Goal: Task Accomplishment & Management: Use online tool/utility

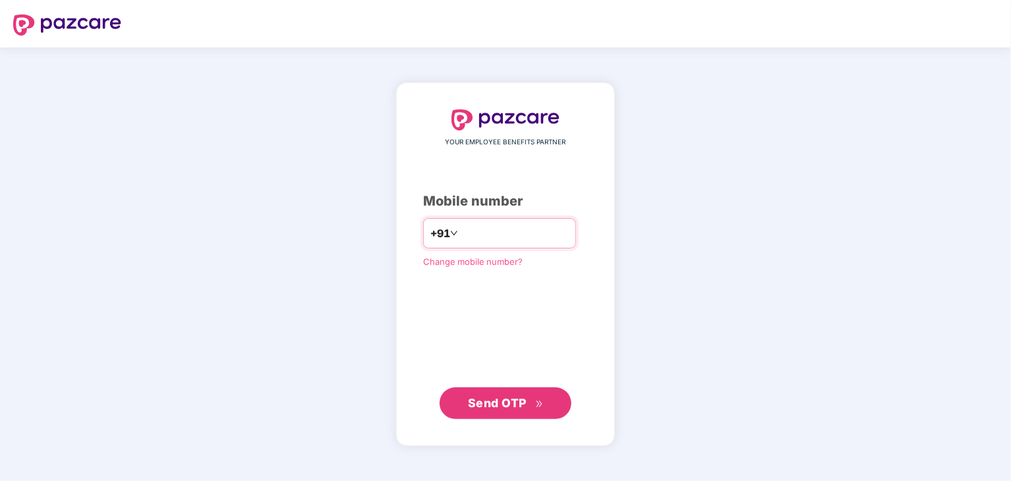
type input "**********"
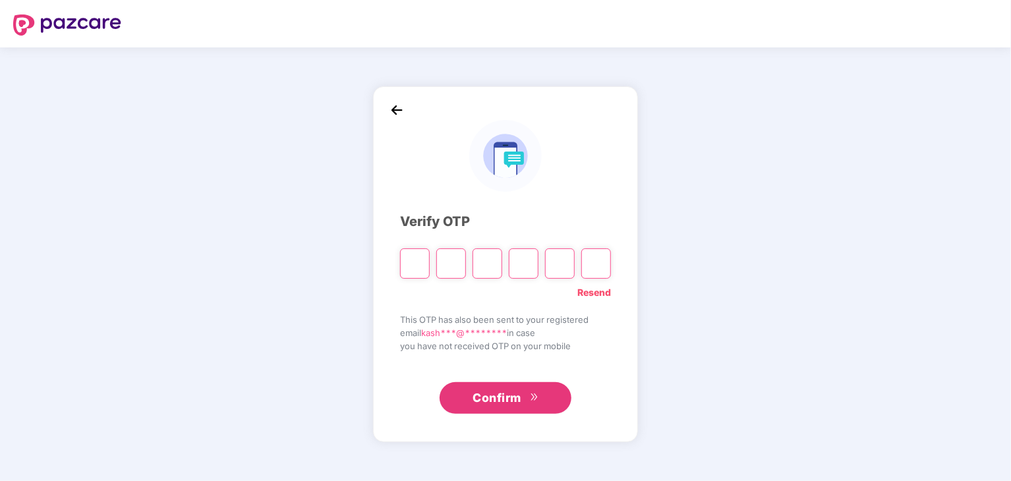
paste input "*"
type input "*"
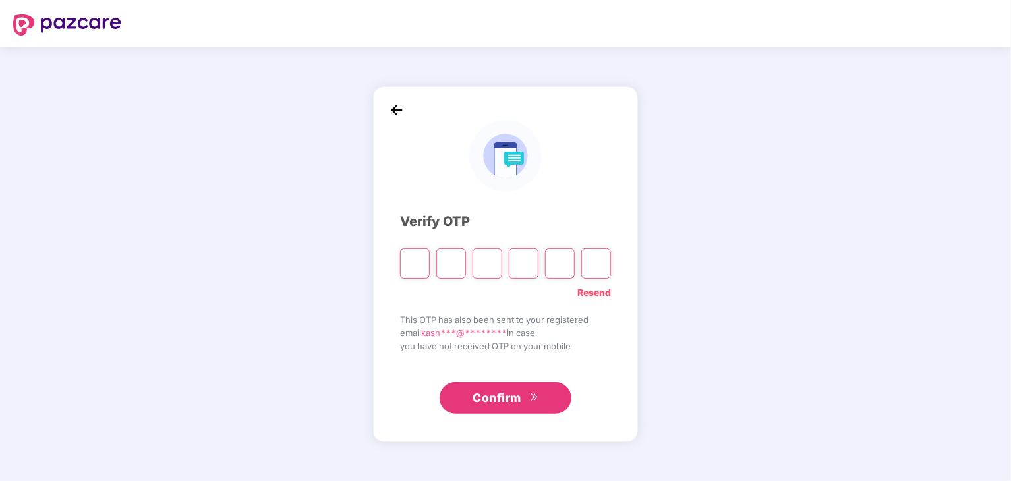
type input "*"
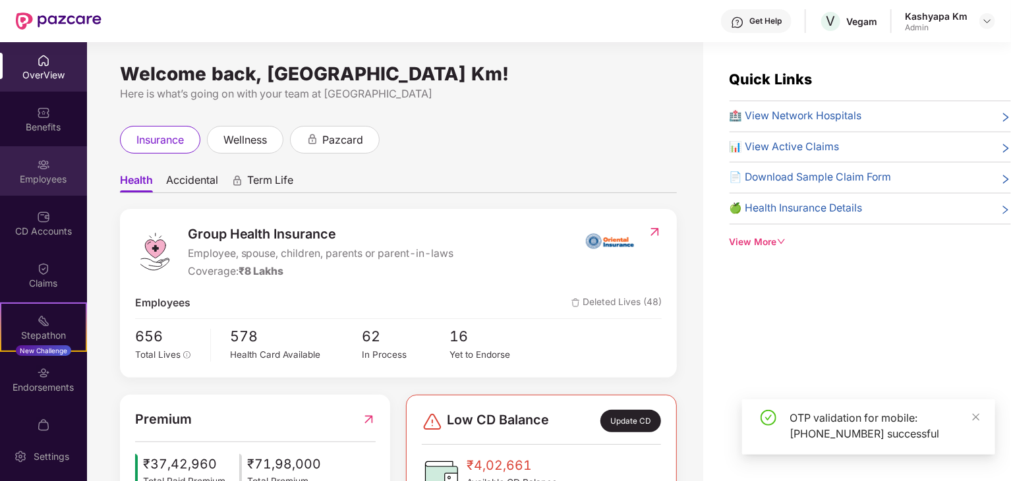
click at [44, 193] on div "Employees" at bounding box center [43, 170] width 87 height 49
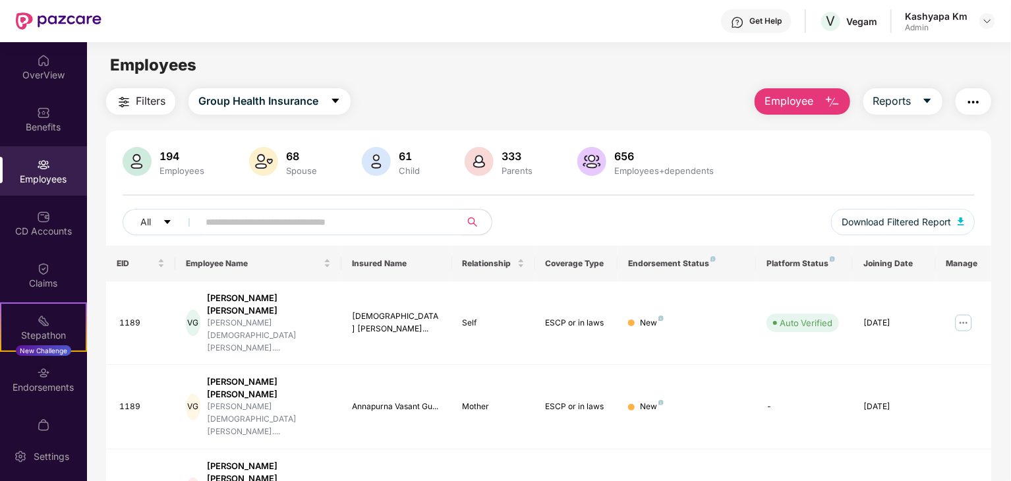
click at [240, 214] on input "text" at bounding box center [324, 222] width 237 height 20
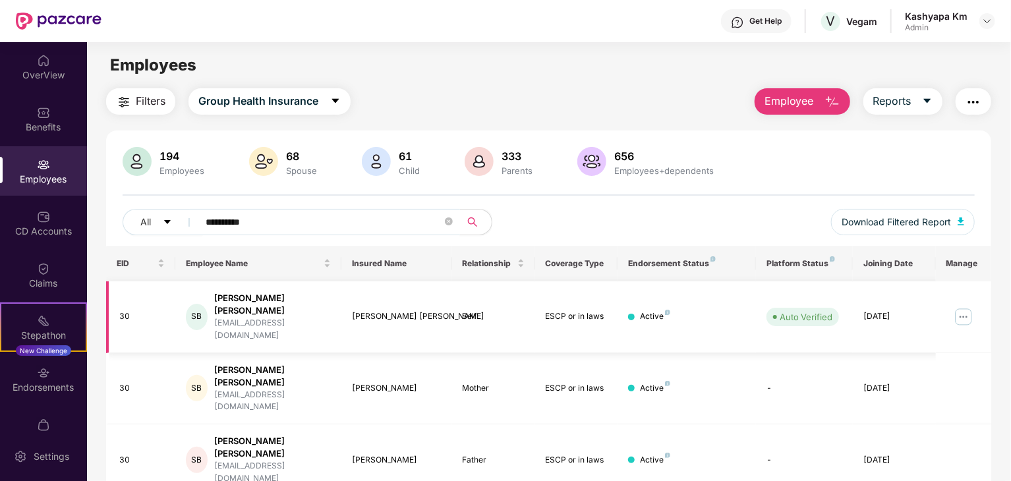
type input "**********"
click at [962, 308] on img at bounding box center [963, 316] width 21 height 21
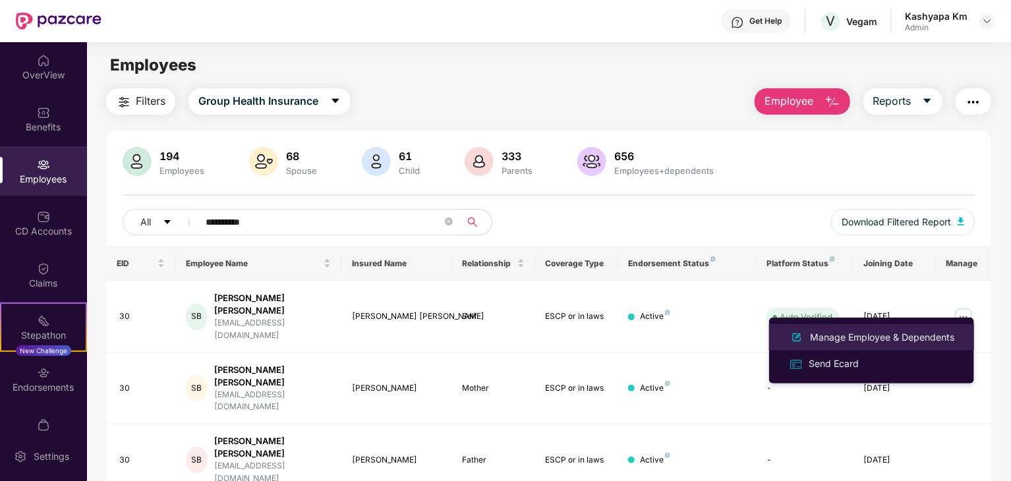
click at [876, 341] on div "Manage Employee & Dependents" at bounding box center [882, 337] width 150 height 14
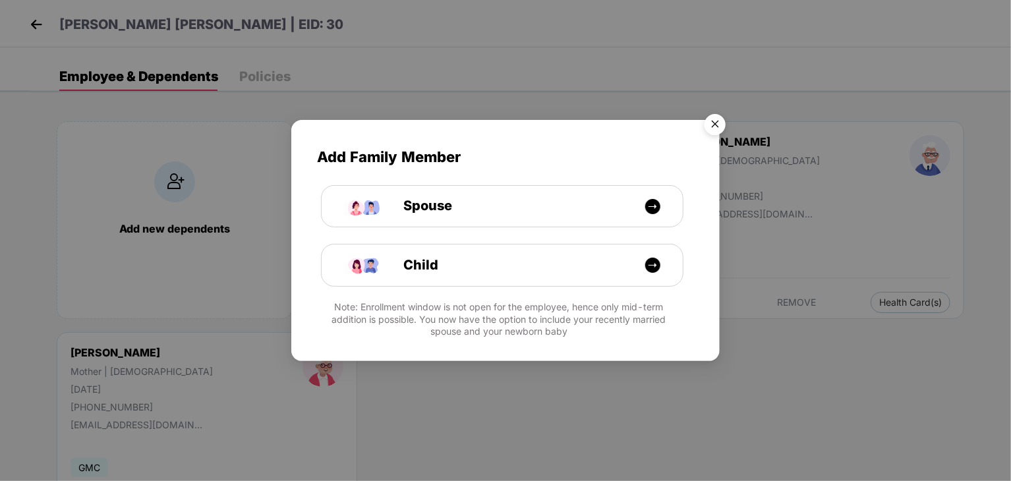
click at [718, 125] on img "Close" at bounding box center [714, 126] width 37 height 37
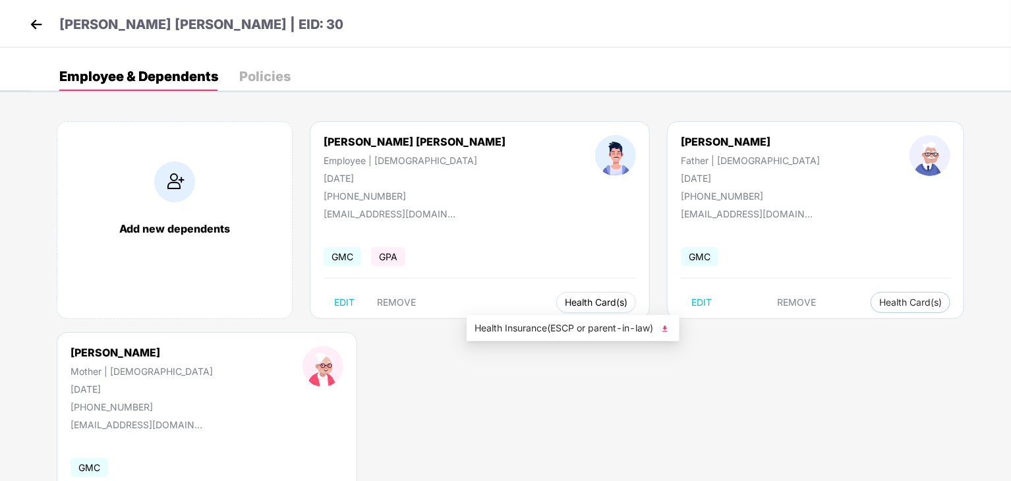
click at [565, 302] on span "Health Card(s)" at bounding box center [596, 302] width 63 height 7
click at [597, 325] on span "Health Insurance(ESCP or parent-in-law)" at bounding box center [572, 328] width 197 height 14
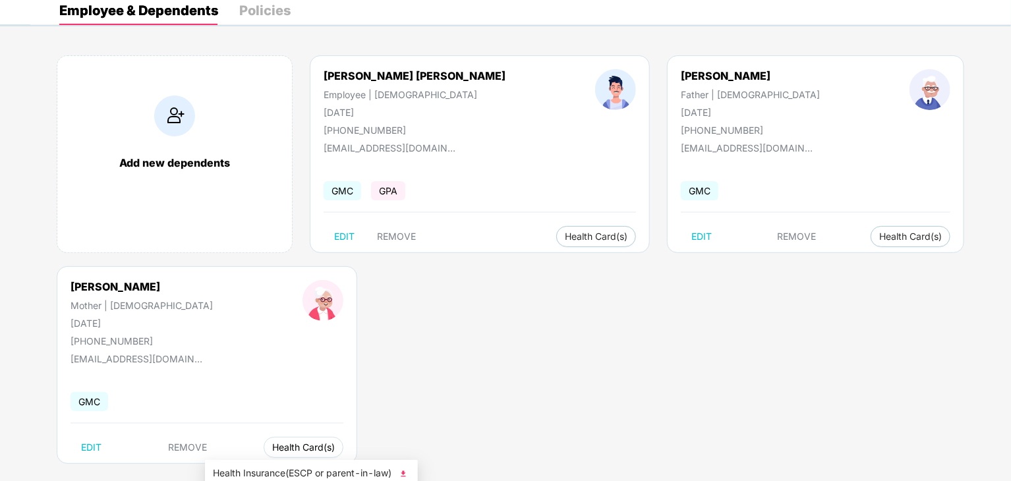
click at [272, 444] on span "Health Card(s)" at bounding box center [303, 447] width 63 height 7
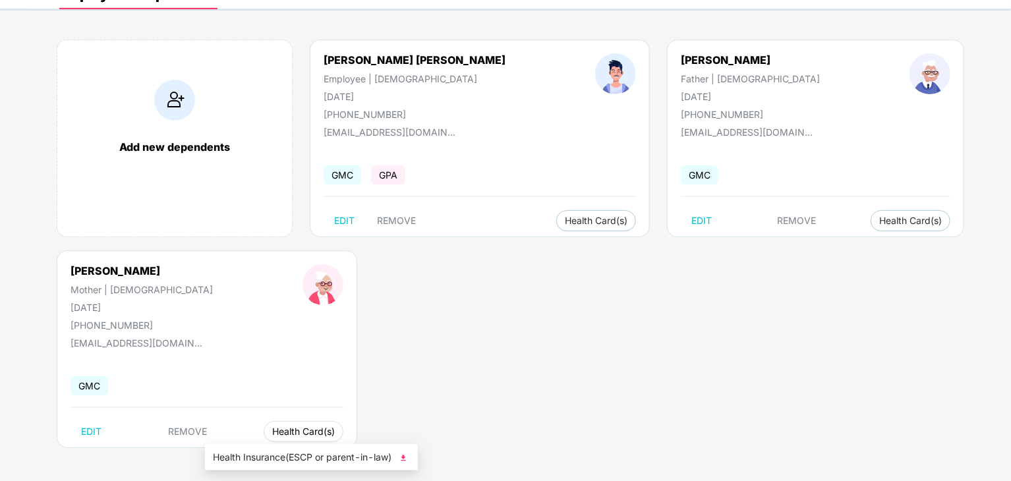
click at [272, 432] on span "Health Card(s)" at bounding box center [303, 431] width 63 height 7
click at [293, 456] on span "Health Insurance(ESCP or parent-in-law)" at bounding box center [311, 457] width 197 height 14
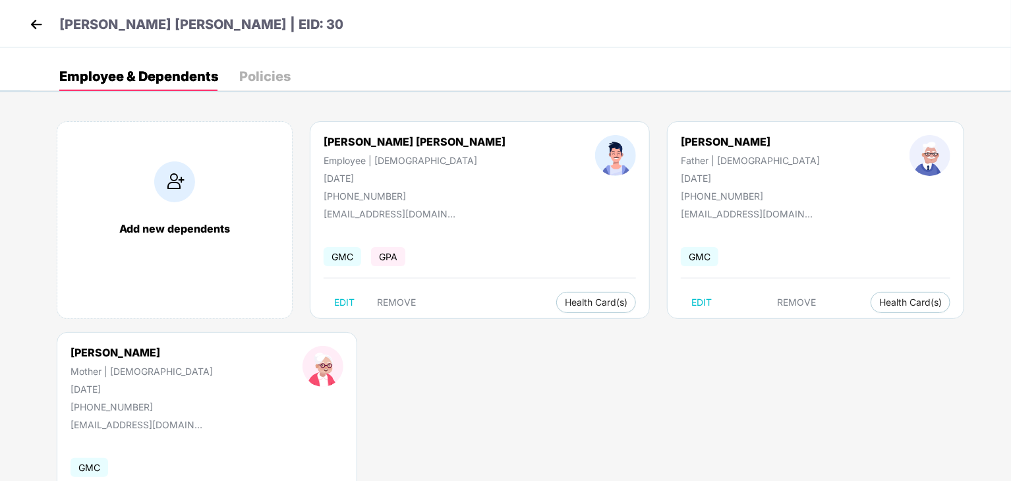
click at [34, 28] on img at bounding box center [36, 24] width 20 height 20
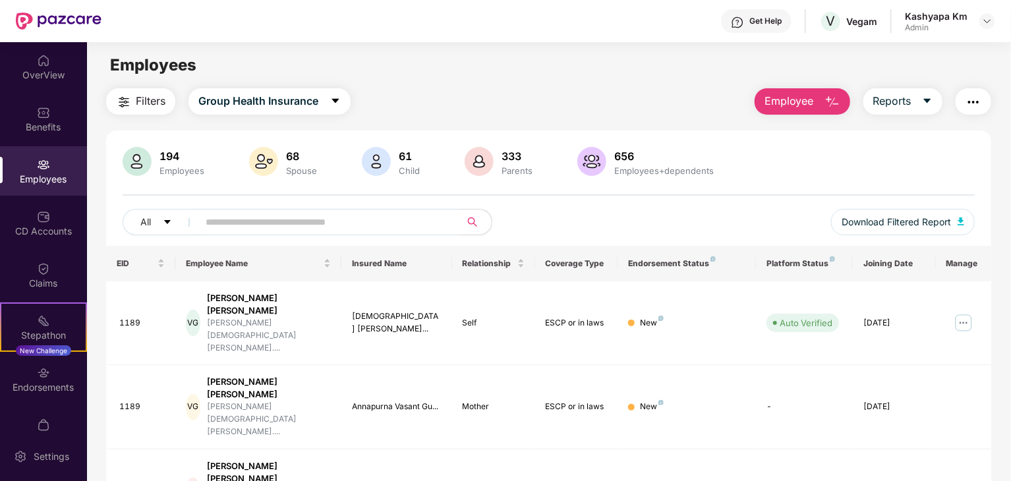
click at [57, 24] on img at bounding box center [59, 21] width 86 height 17
click at [40, 264] on img at bounding box center [43, 268] width 13 height 13
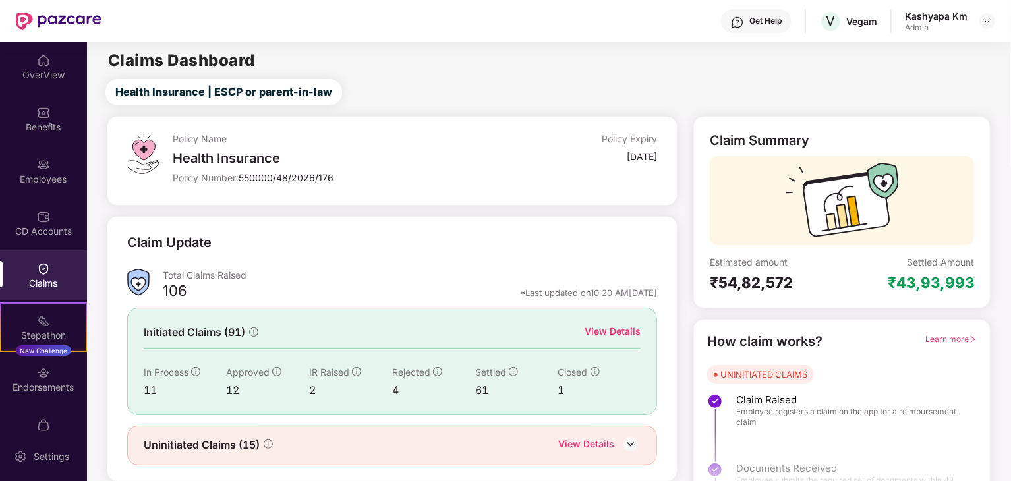
scroll to position [34, 0]
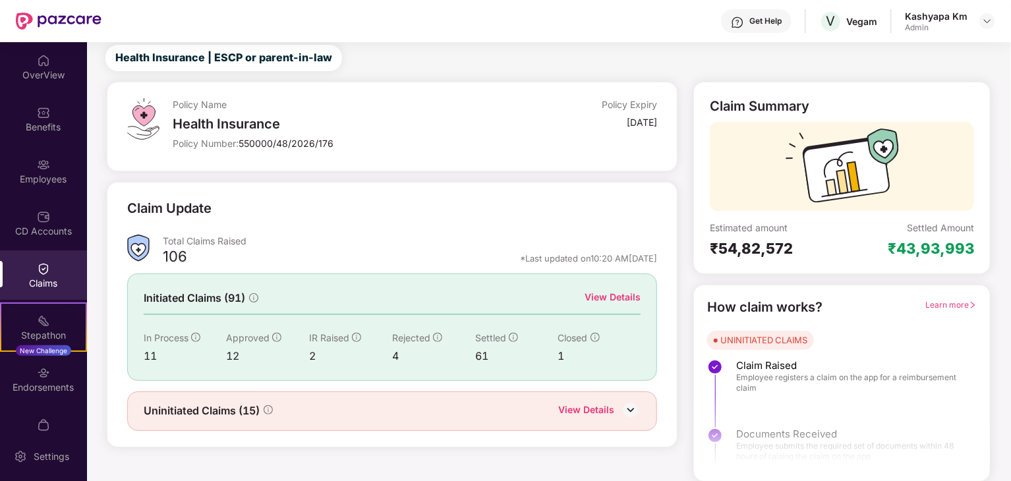
click at [630, 404] on img at bounding box center [631, 410] width 20 height 20
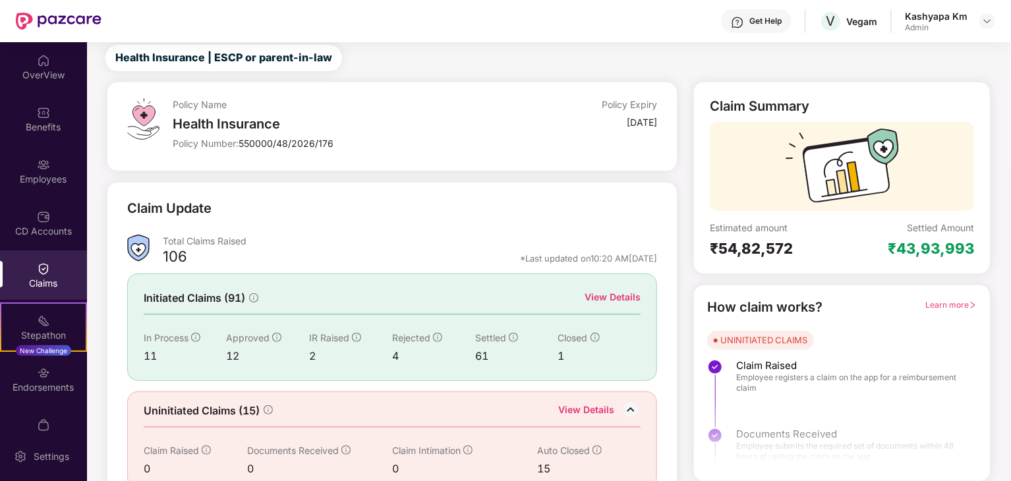
scroll to position [56, 0]
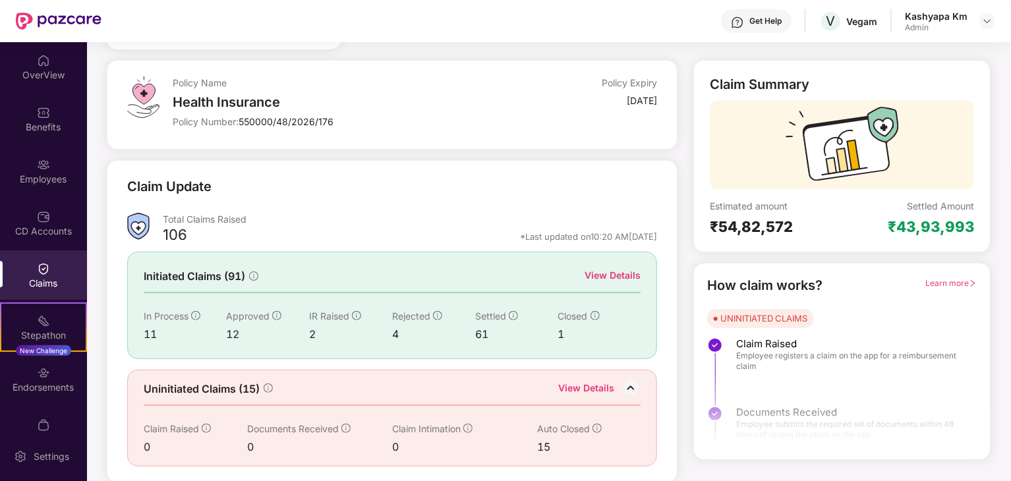
click at [609, 277] on div "View Details" at bounding box center [612, 275] width 56 height 14
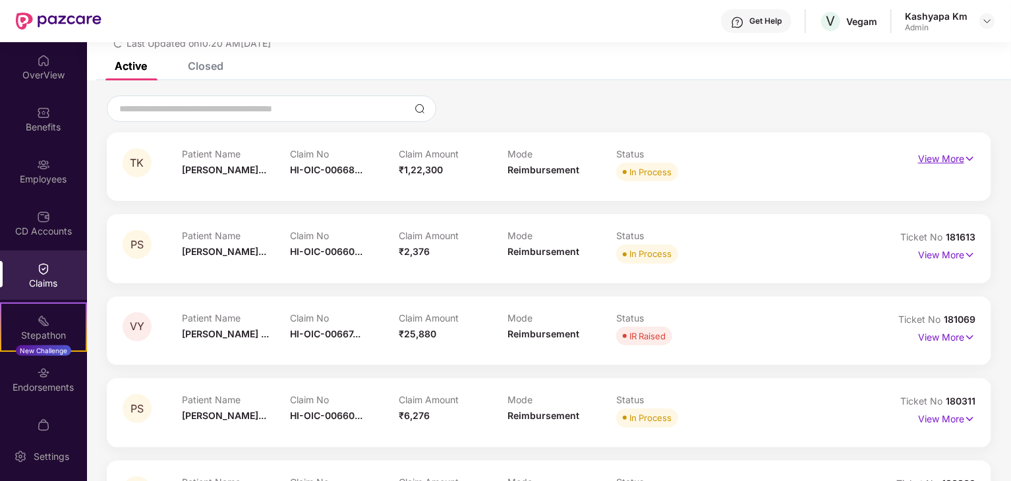
click at [962, 161] on p "View More" at bounding box center [946, 157] width 57 height 18
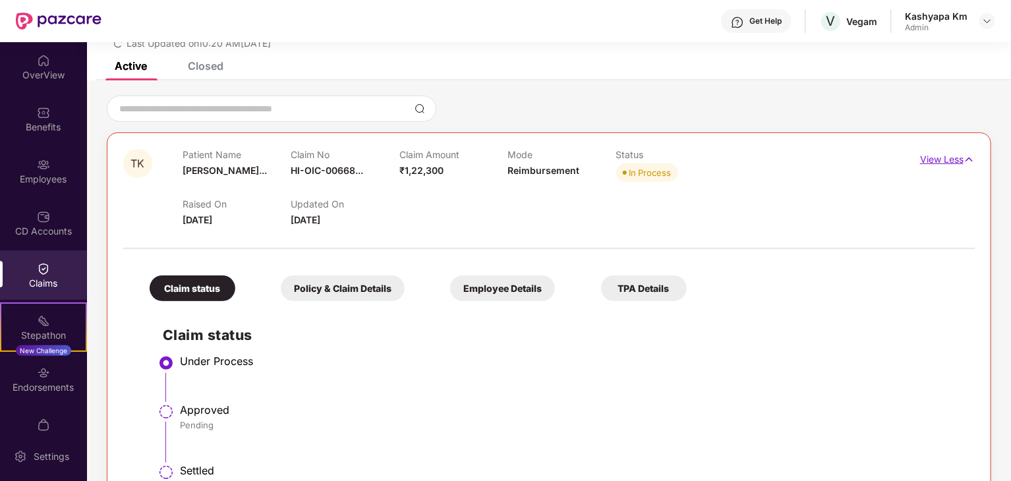
click at [962, 161] on p "View Less" at bounding box center [947, 158] width 55 height 18
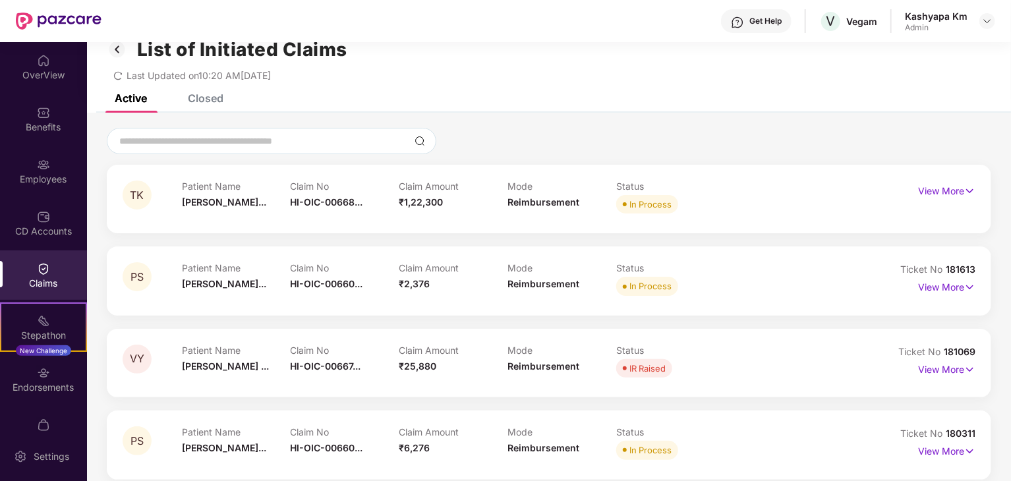
scroll to position [0, 0]
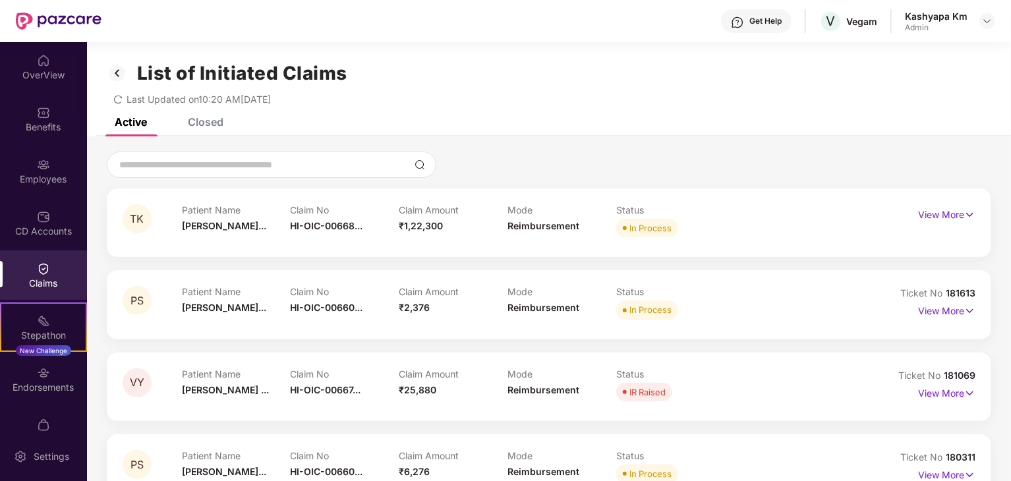
click at [214, 125] on div "Closed" at bounding box center [206, 121] width 36 height 13
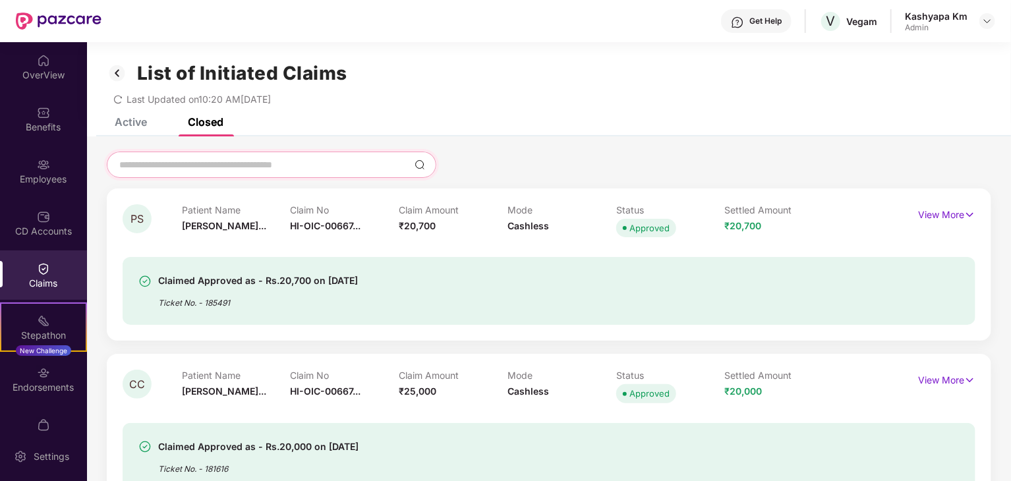
click at [298, 163] on input at bounding box center [263, 165] width 291 height 14
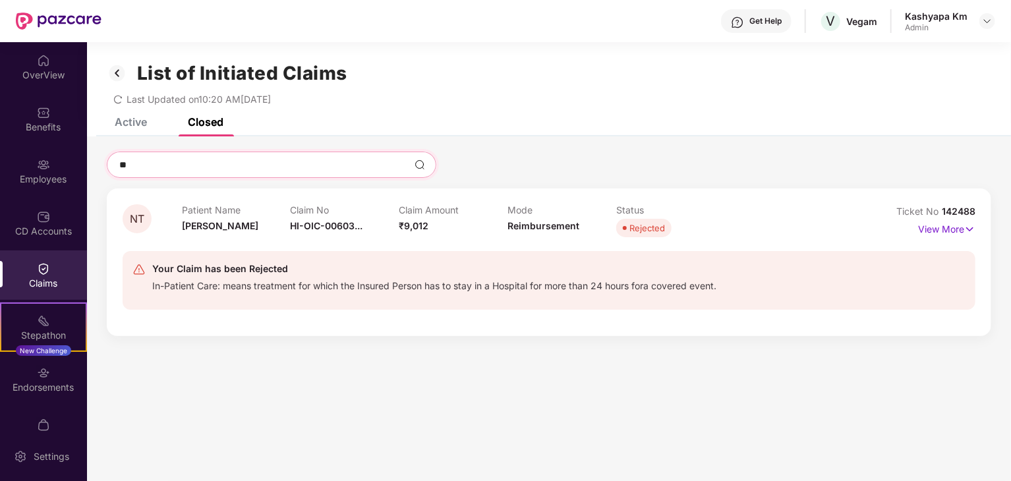
type input "*"
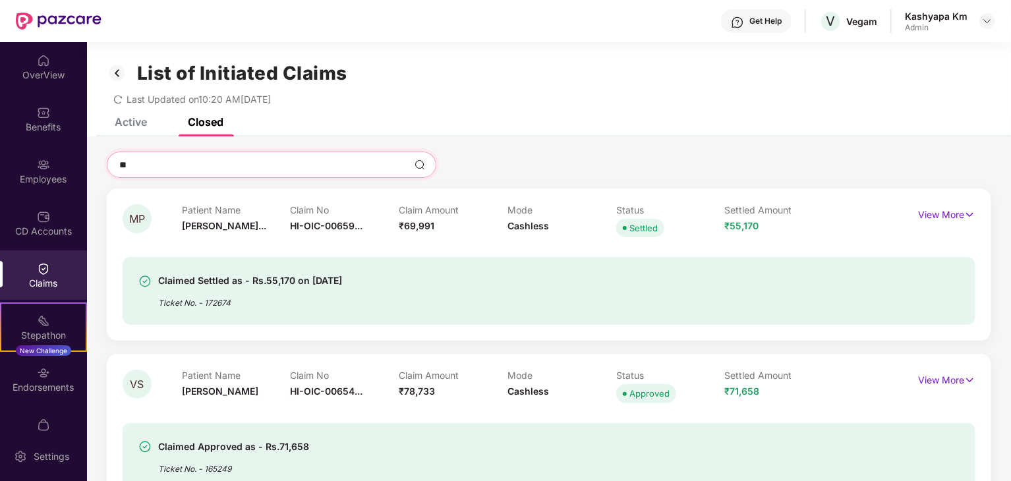
type input "*"
type input "****"
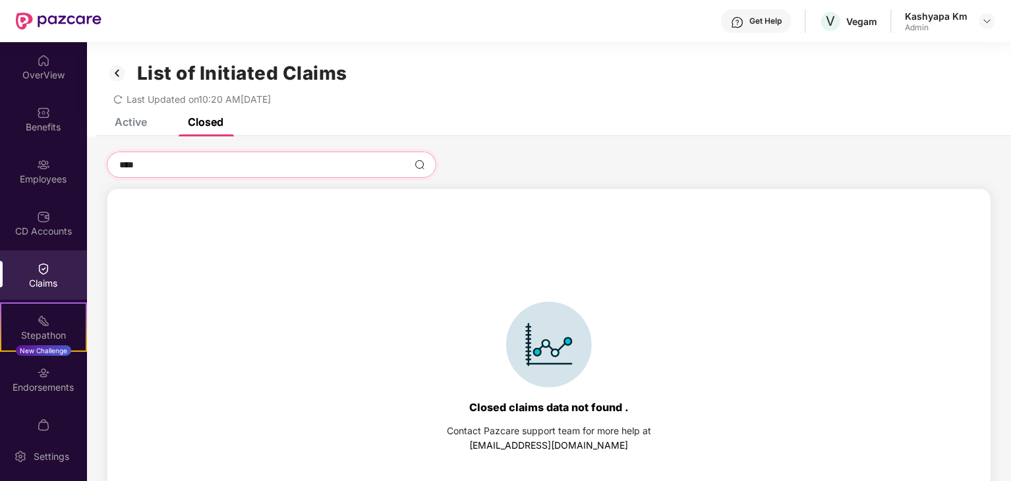
type input "***"
type input "**"
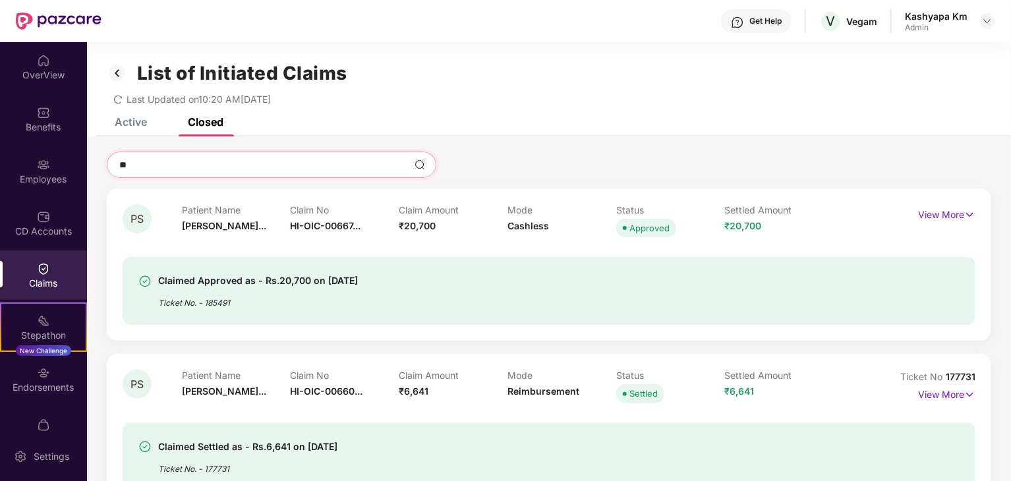
type input "*"
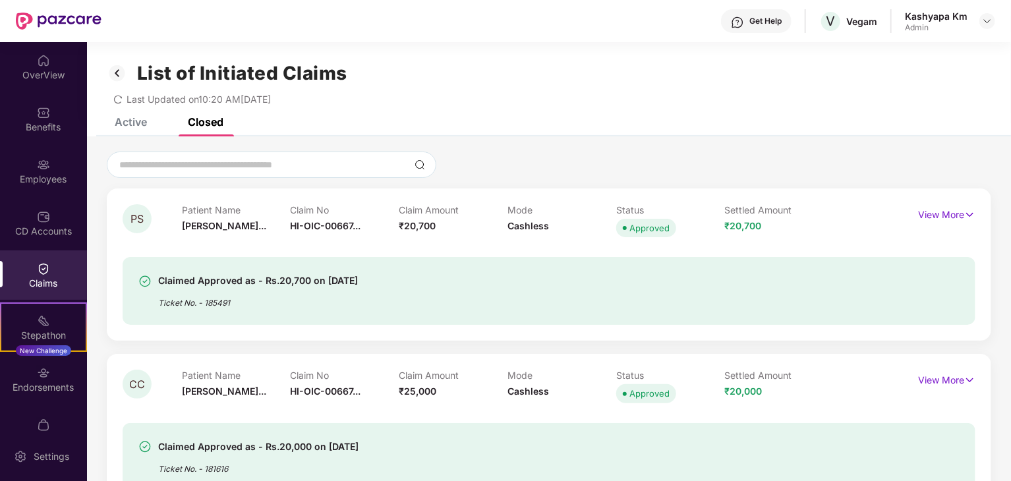
click at [131, 119] on div "Active" at bounding box center [131, 121] width 32 height 13
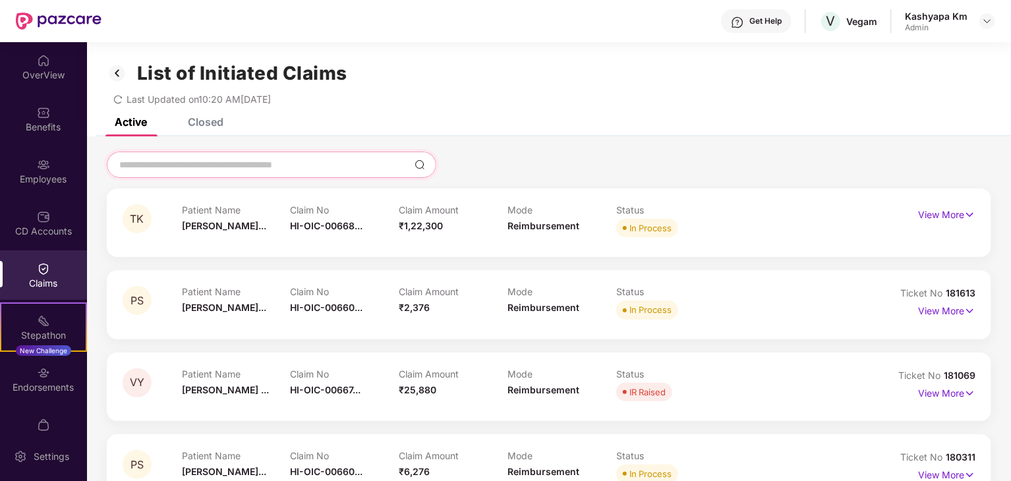
click at [182, 161] on input at bounding box center [263, 165] width 291 height 14
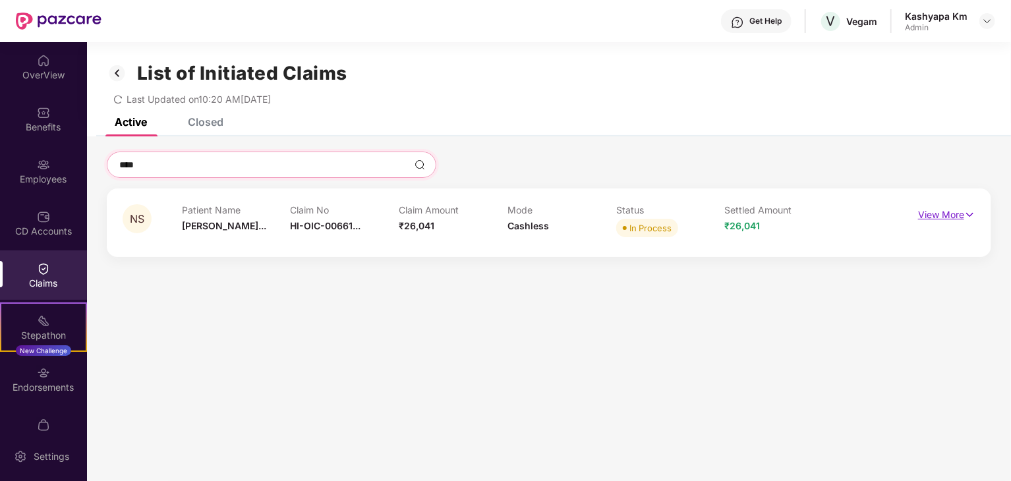
type input "****"
click at [926, 214] on p "View More" at bounding box center [946, 213] width 57 height 18
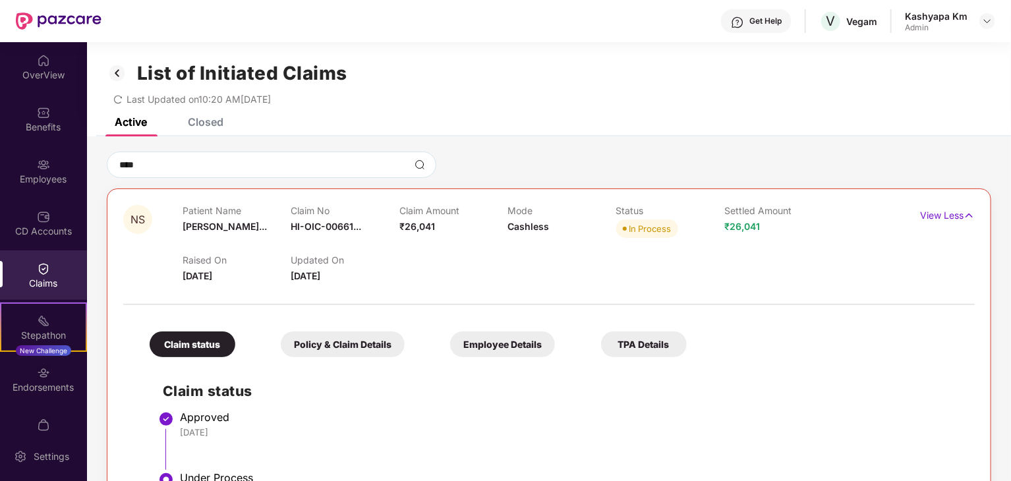
click at [360, 350] on div "Policy & Claim Details" at bounding box center [343, 344] width 124 height 26
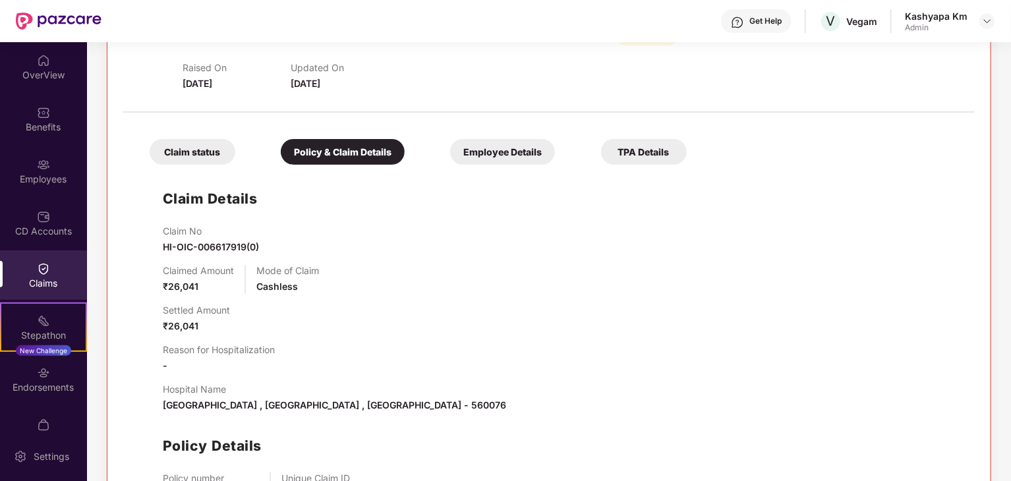
scroll to position [181, 0]
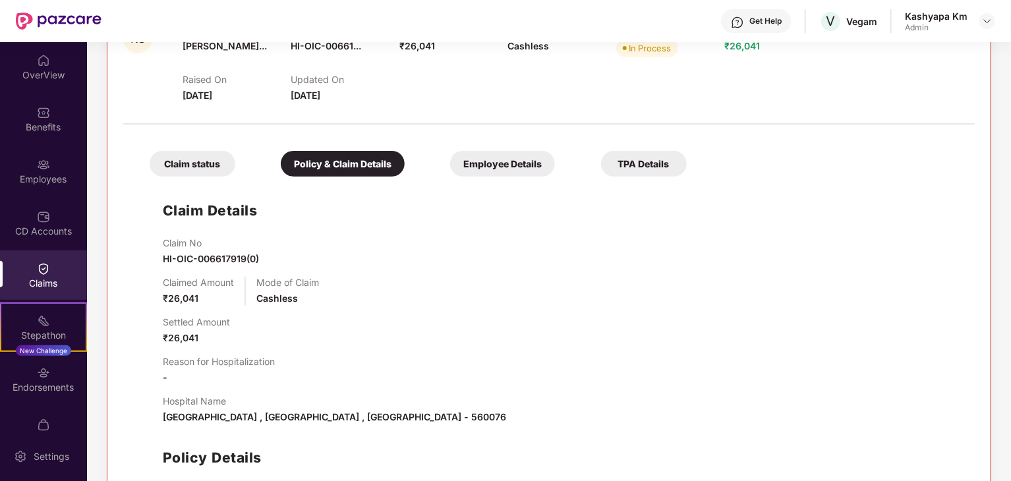
click at [499, 176] on div "Employee Details" at bounding box center [502, 164] width 105 height 26
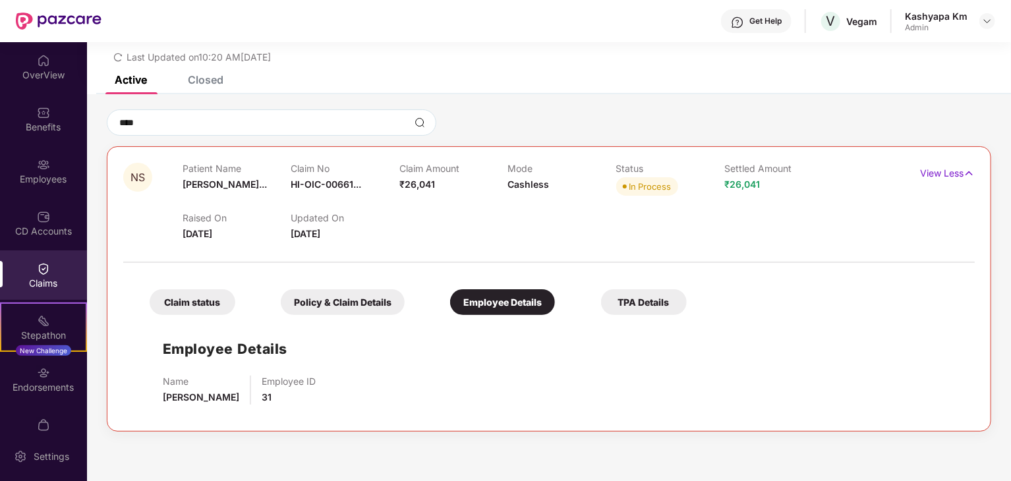
click at [643, 298] on div "TPA Details" at bounding box center [644, 302] width 86 height 26
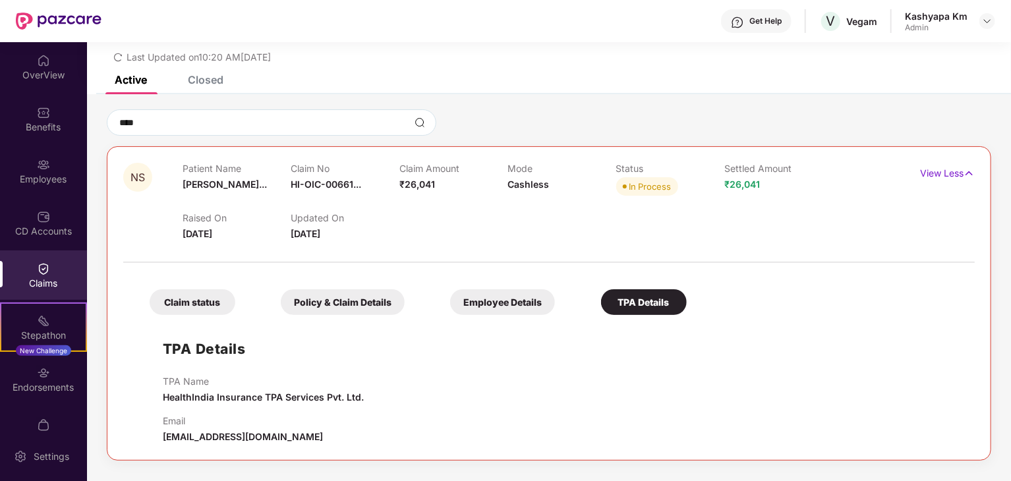
scroll to position [0, 0]
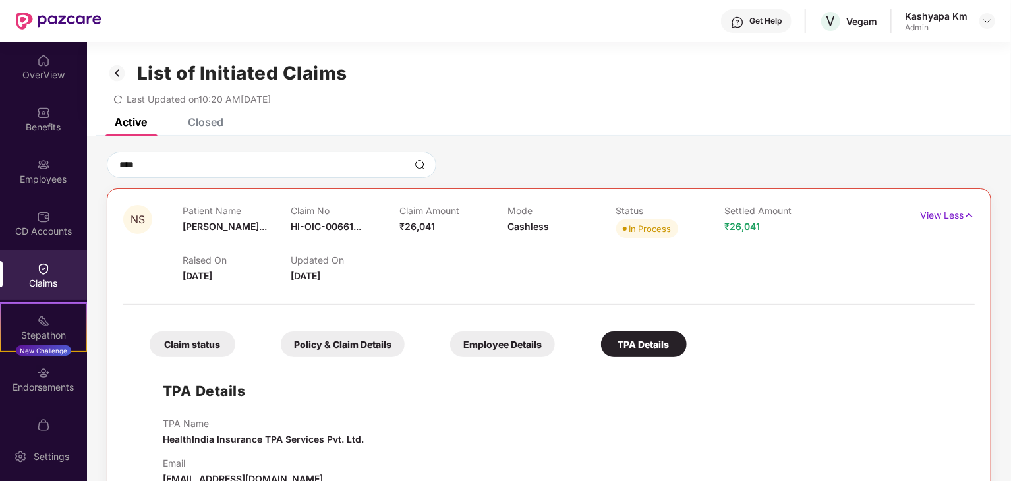
click at [114, 76] on img at bounding box center [117, 73] width 21 height 22
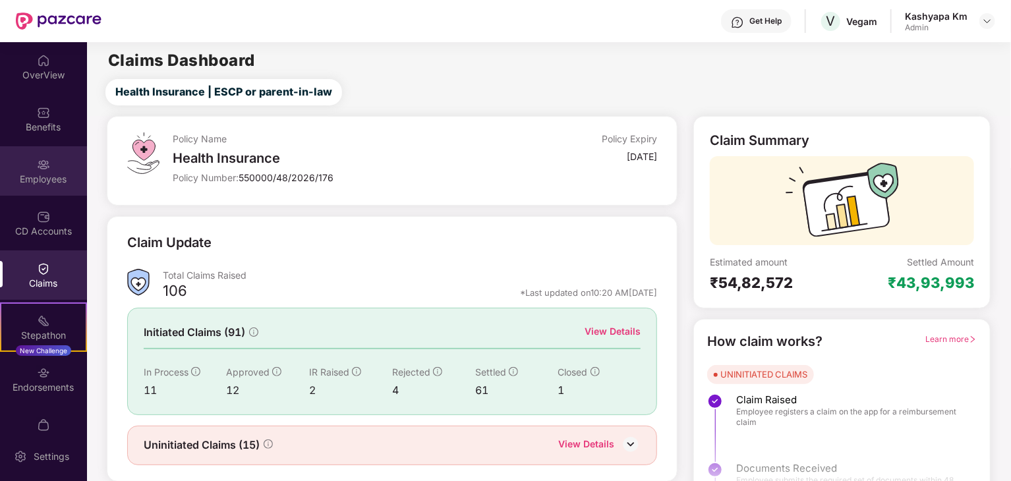
click at [51, 183] on div "Employees" at bounding box center [43, 179] width 87 height 13
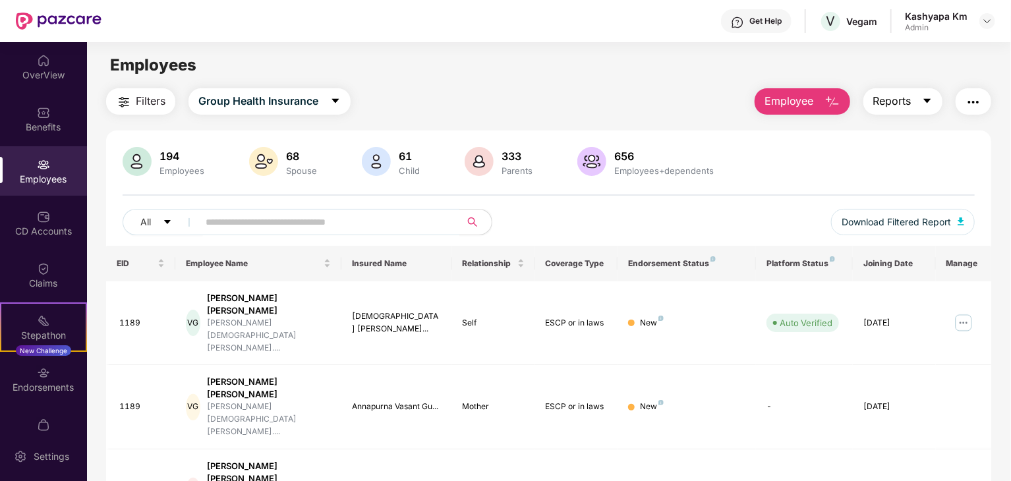
click at [893, 106] on span "Reports" at bounding box center [892, 101] width 38 height 16
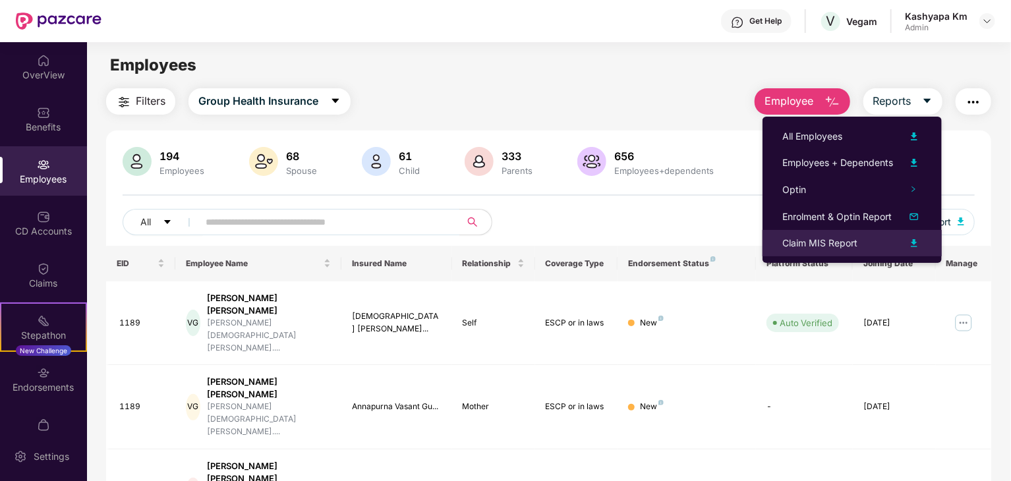
click at [824, 244] on div "Claim MIS Report" at bounding box center [819, 243] width 75 height 14
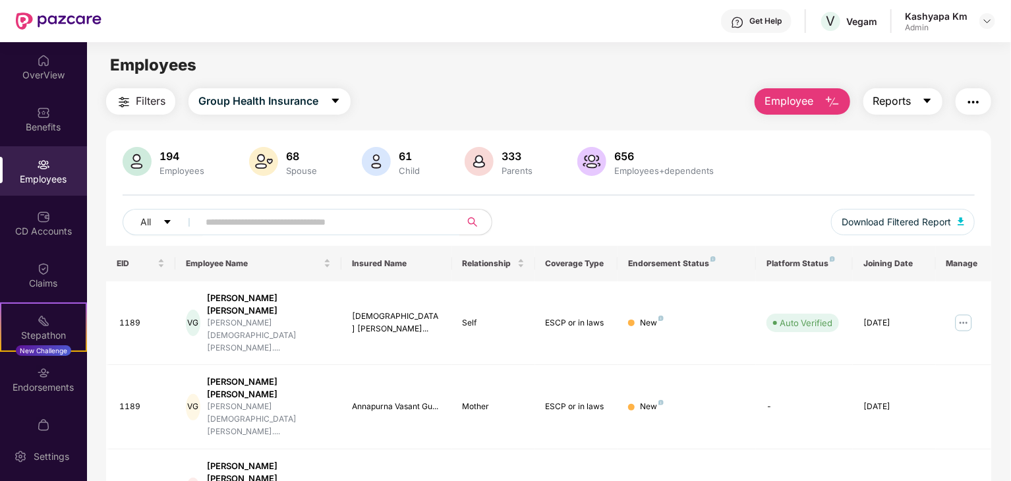
click at [899, 97] on span "Reports" at bounding box center [892, 101] width 38 height 16
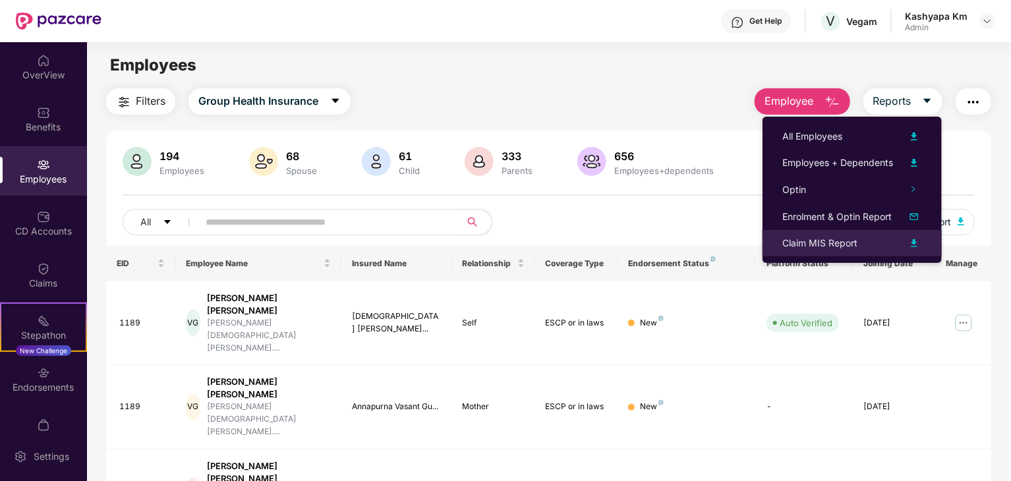
click at [866, 241] on div "Claim MIS Report" at bounding box center [852, 243] width 140 height 16
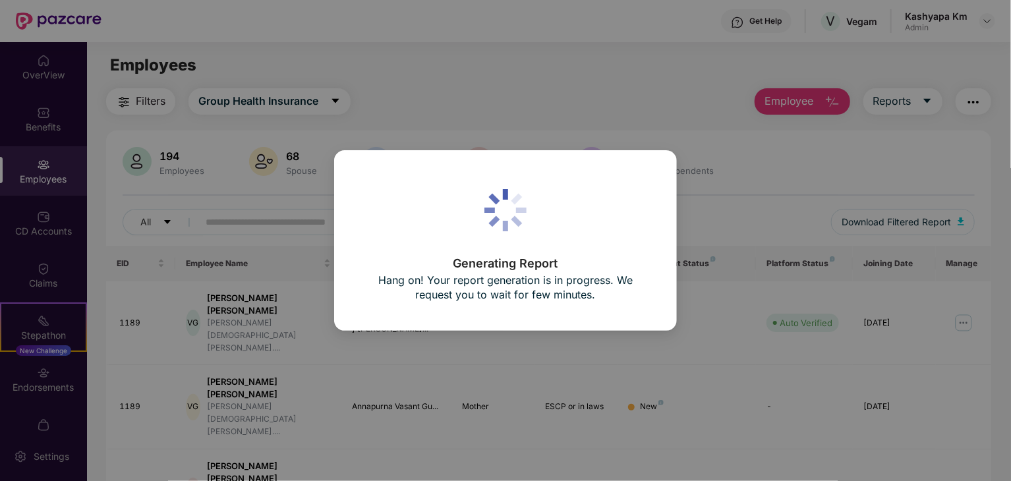
click at [562, 280] on p "Hang on! Your report generation is in progress. We request you to wait for few …" at bounding box center [505, 287] width 291 height 29
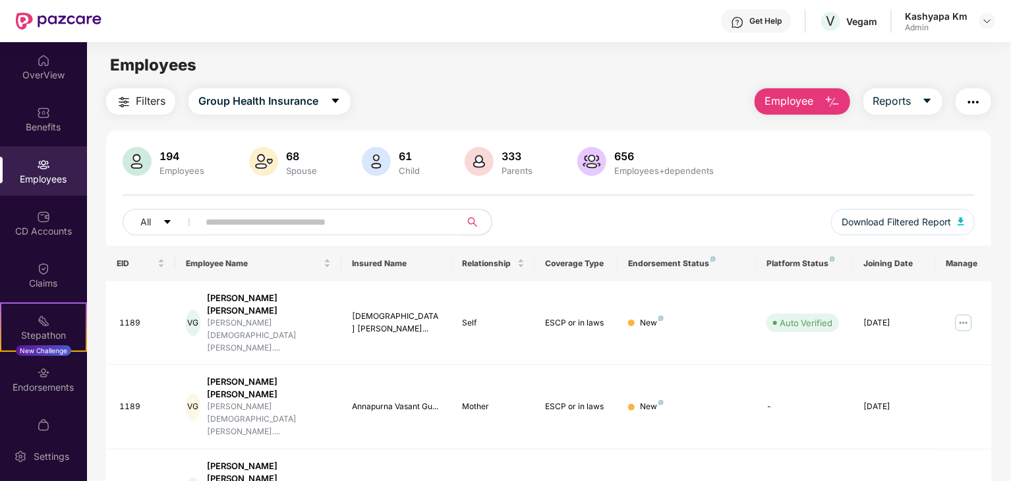
click at [72, 20] on img at bounding box center [59, 21] width 86 height 17
click at [914, 27] on div "Admin" at bounding box center [936, 27] width 63 height 11
click at [986, 12] on div "Kashyapa Km Admin" at bounding box center [950, 21] width 90 height 23
click at [987, 24] on img at bounding box center [987, 21] width 11 height 11
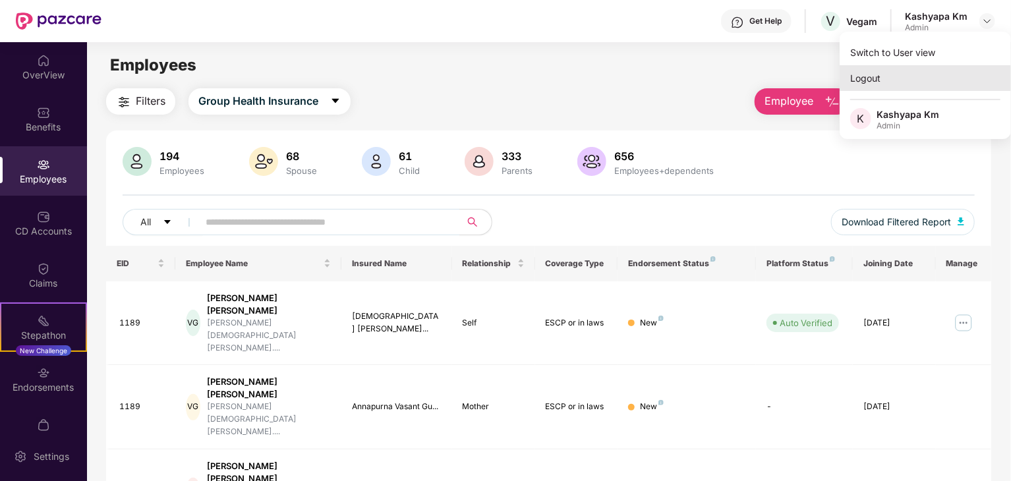
click at [858, 79] on div "Logout" at bounding box center [924, 78] width 171 height 26
